Goal: Task Accomplishment & Management: Use online tool/utility

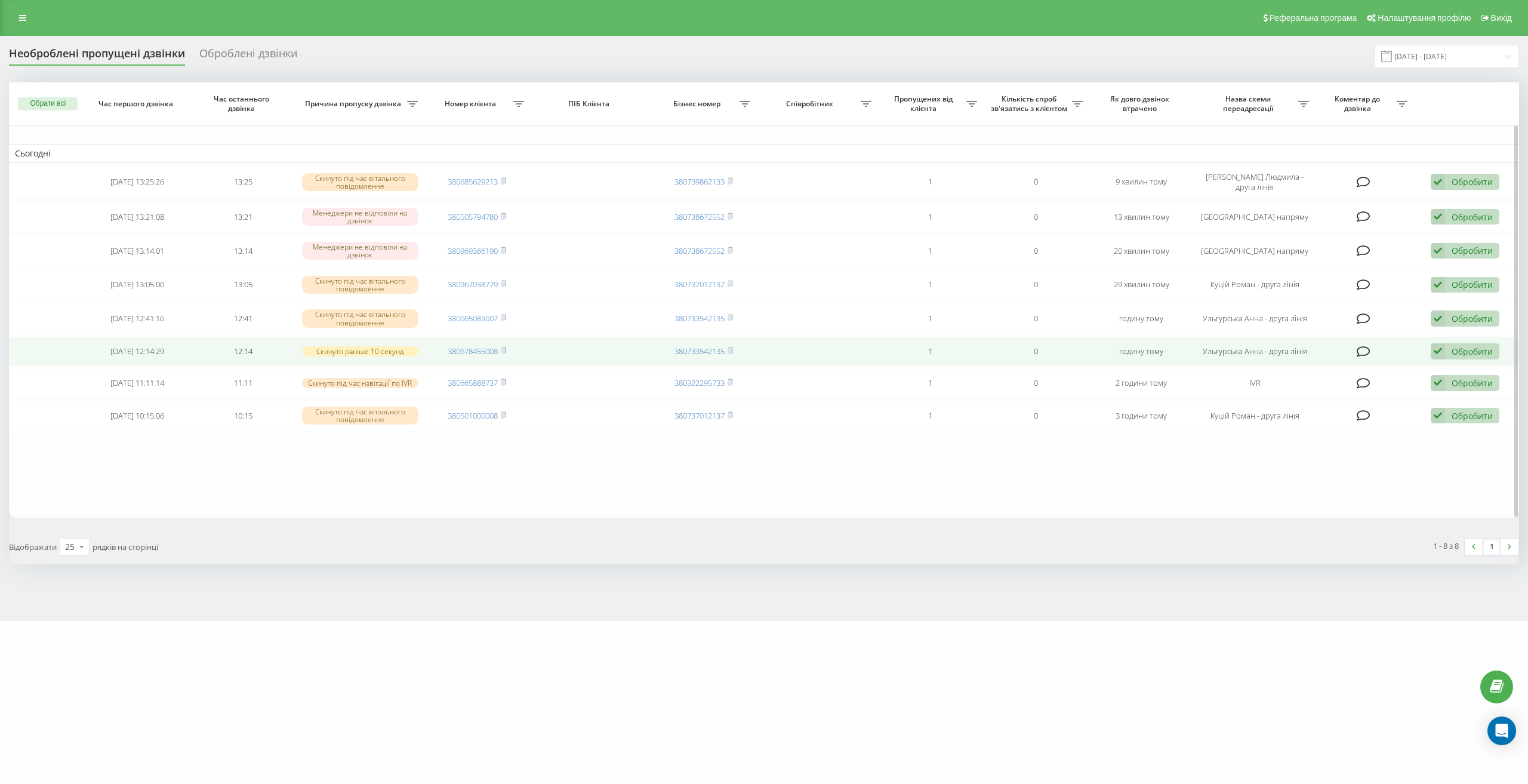
click at [1477, 349] on div "Обробити" at bounding box center [1472, 351] width 41 height 11
click at [1399, 387] on span "Зв'язався з клієнтом за допомогою іншого каналу" at bounding box center [1387, 392] width 204 height 11
